Goal: Transaction & Acquisition: Book appointment/travel/reservation

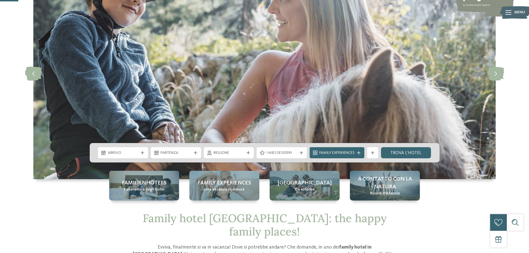
scroll to position [83, 0]
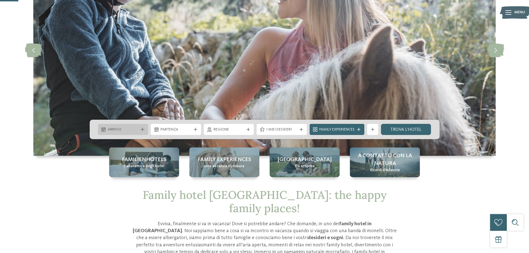
click at [144, 126] on div "Arrivo" at bounding box center [123, 129] width 50 height 11
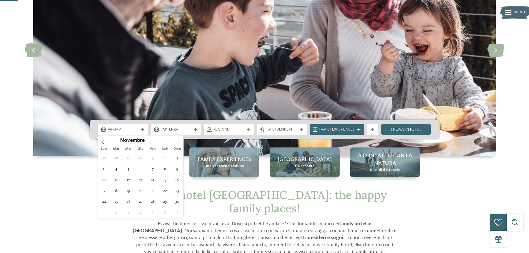
click at [175, 140] on span at bounding box center [178, 140] width 9 height 9
type input "****"
click at [106, 141] on span at bounding box center [102, 140] width 9 height 9
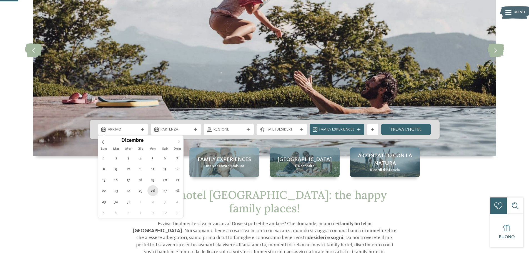
type div "[DATE]"
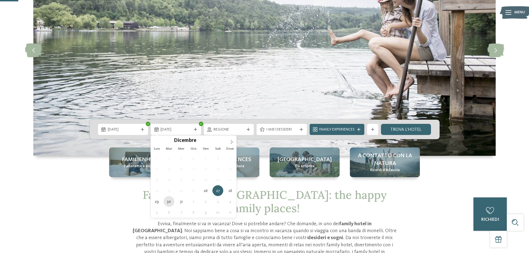
type div "[DATE]"
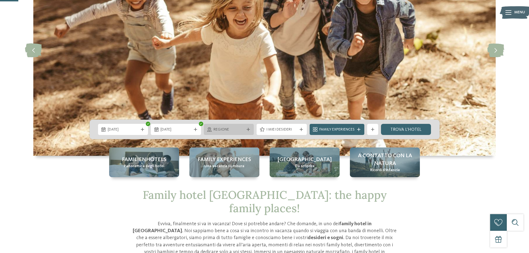
click at [247, 131] on div "Regione" at bounding box center [229, 129] width 50 height 11
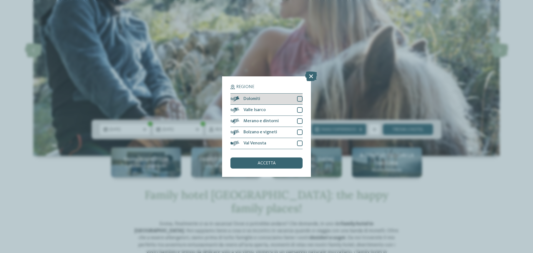
click at [300, 99] on div at bounding box center [300, 99] width 6 height 6
click at [301, 111] on div at bounding box center [300, 110] width 6 height 6
click at [296, 123] on div "Merano e dintorni" at bounding box center [266, 121] width 72 height 11
click at [299, 111] on icon at bounding box center [300, 109] width 4 height 3
click at [264, 161] on span "accetta" at bounding box center [267, 163] width 18 height 4
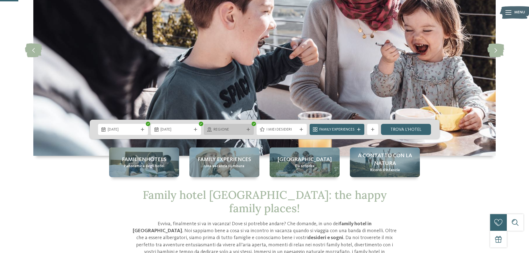
click at [244, 127] on span "Regione" at bounding box center [229, 130] width 31 height 6
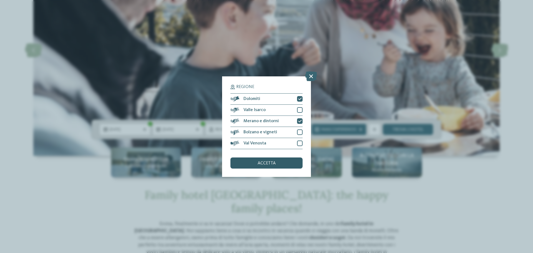
click at [259, 165] on span "accetta" at bounding box center [267, 163] width 18 height 4
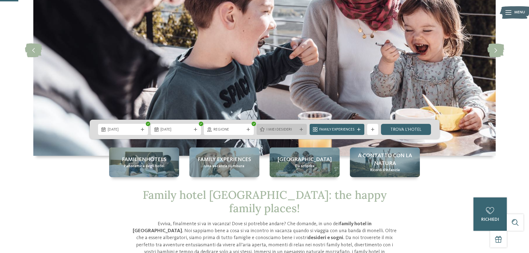
click at [278, 130] on span "I miei desideri" at bounding box center [281, 130] width 31 height 6
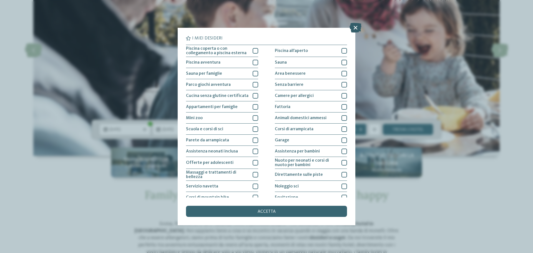
click at [357, 26] on icon at bounding box center [356, 28] width 12 height 10
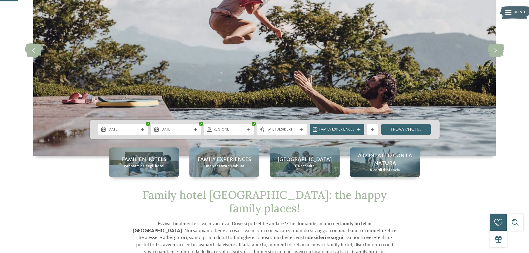
click at [328, 132] on span "Family Experiences" at bounding box center [336, 130] width 35 height 6
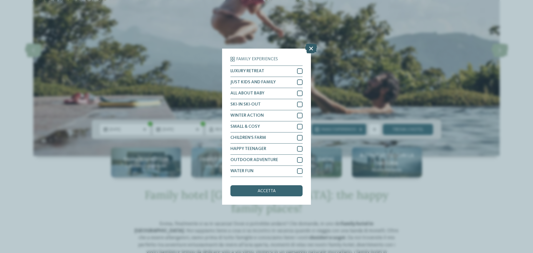
click at [314, 44] on icon at bounding box center [311, 48] width 12 height 10
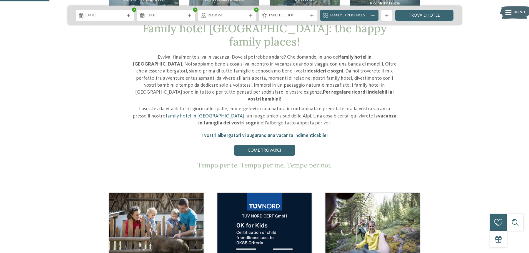
scroll to position [167, 0]
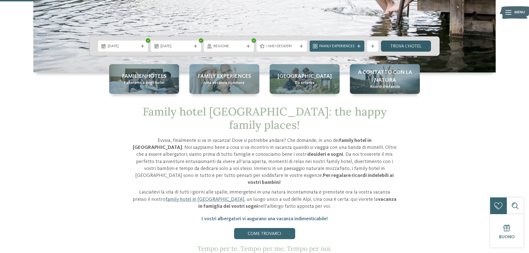
click at [406, 44] on link "trova l’hotel" at bounding box center [406, 46] width 50 height 11
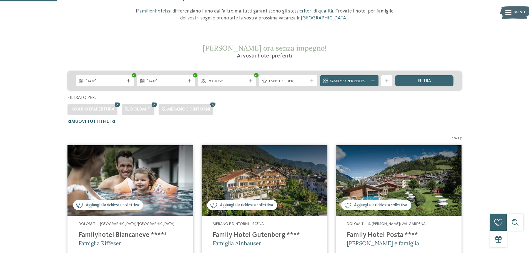
scroll to position [71, 0]
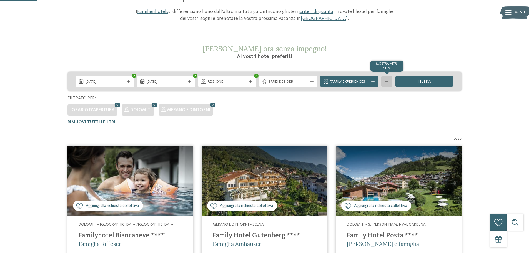
click at [390, 85] on div "mostra altri filtri" at bounding box center [386, 81] width 11 height 11
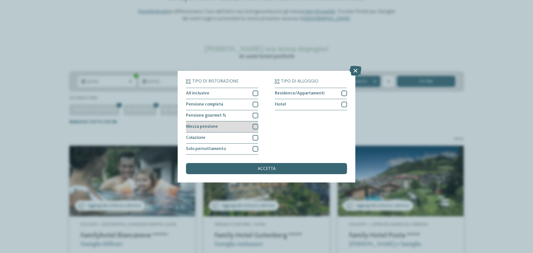
click at [252, 126] on div "Mezza pensione" at bounding box center [222, 126] width 72 height 11
click at [264, 161] on div "Tipo di ristorazione All inclusive Pensione completa" at bounding box center [266, 126] width 161 height 95
click at [263, 170] on span "accetta" at bounding box center [267, 169] width 18 height 4
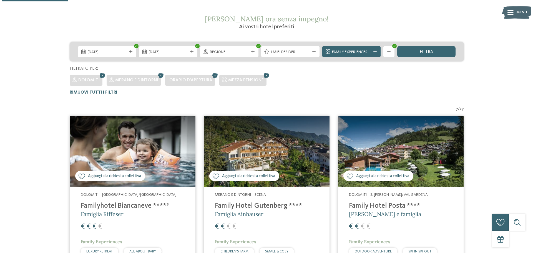
scroll to position [99, 0]
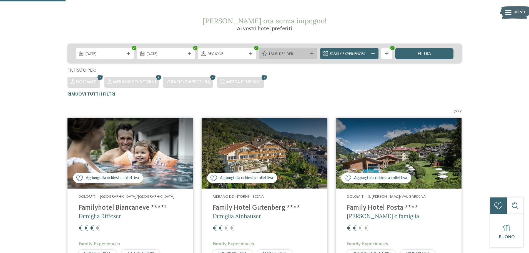
click at [289, 53] on span "I miei desideri" at bounding box center [288, 54] width 39 height 6
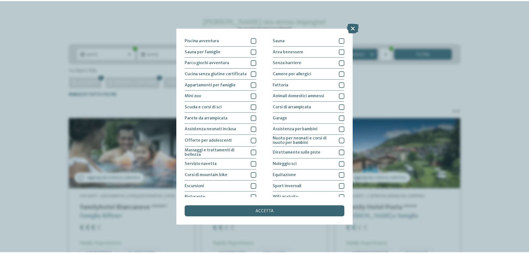
scroll to position [39, 0]
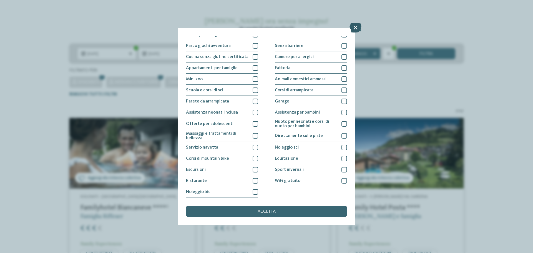
click at [360, 28] on icon at bounding box center [356, 28] width 12 height 10
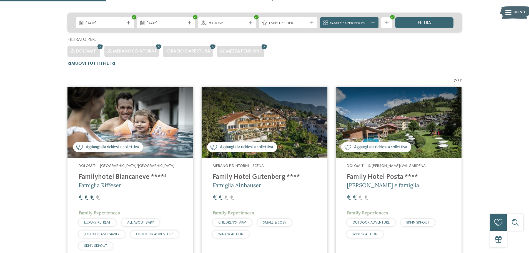
scroll to position [127, 0]
